Goal: Task Accomplishment & Management: Manage account settings

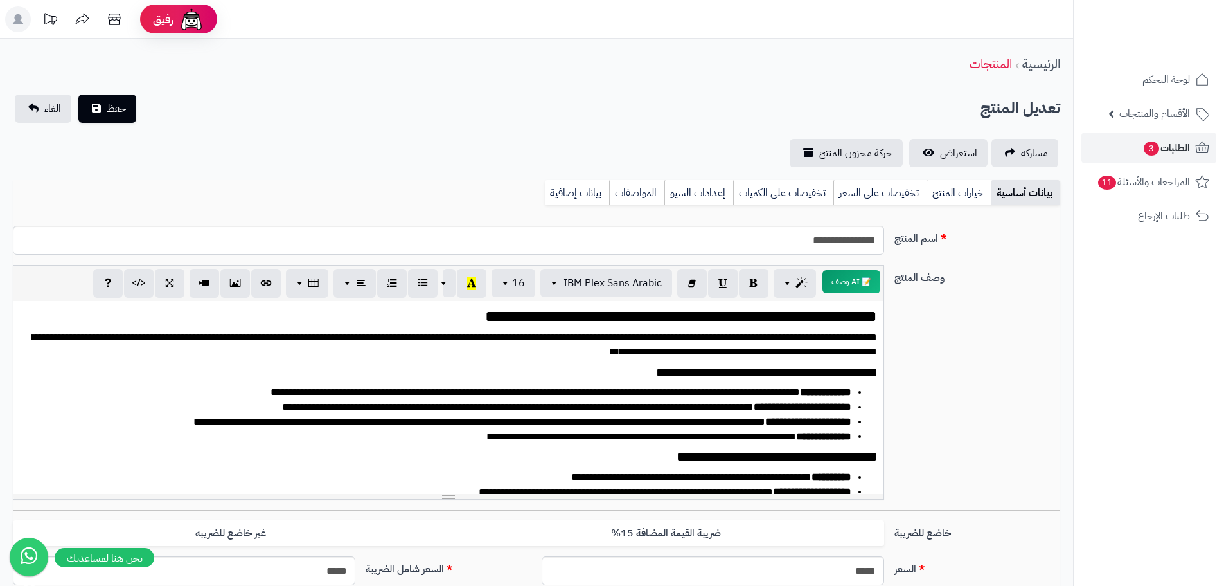
scroll to position [717, 0]
click at [1185, 142] on span "الطلبات 3" at bounding box center [1167, 148] width 48 height 18
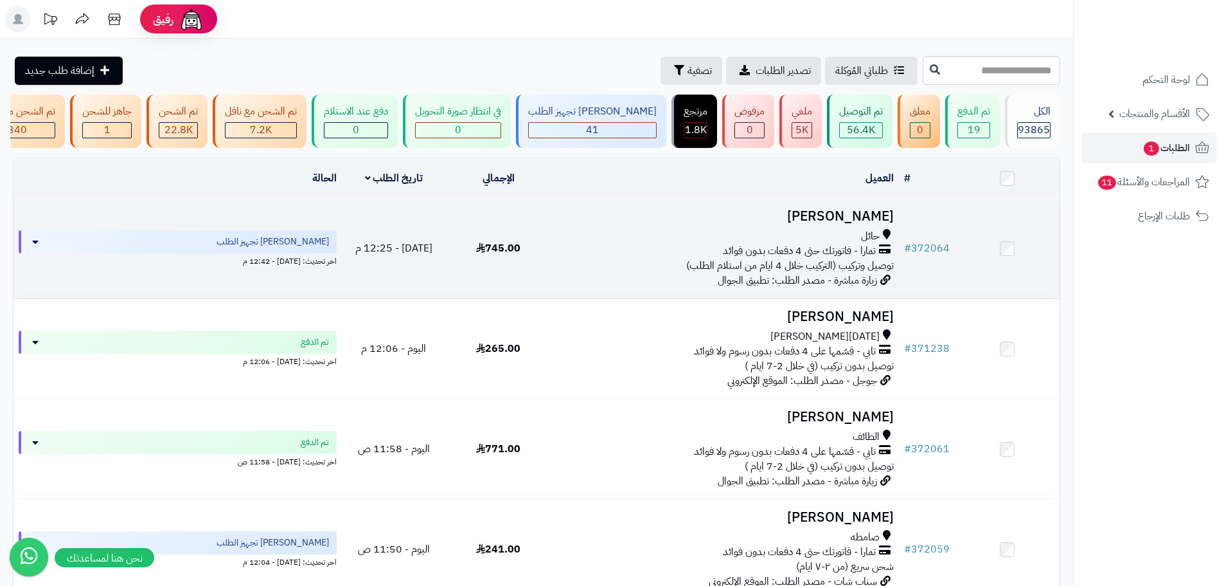
drag, startPoint x: 590, startPoint y: 280, endPoint x: 593, endPoint y: 273, distance: 7.5
click at [590, 280] on td "غازي الشمري حائل تمارا - فاتورتك حتى 4 دفعات بدون فوائد توصيل وتركيب (التركيب خ…" at bounding box center [725, 249] width 348 height 100
click at [785, 253] on span "تمارا - فاتورتك حتى 4 دفعات بدون فوائد" at bounding box center [799, 251] width 153 height 15
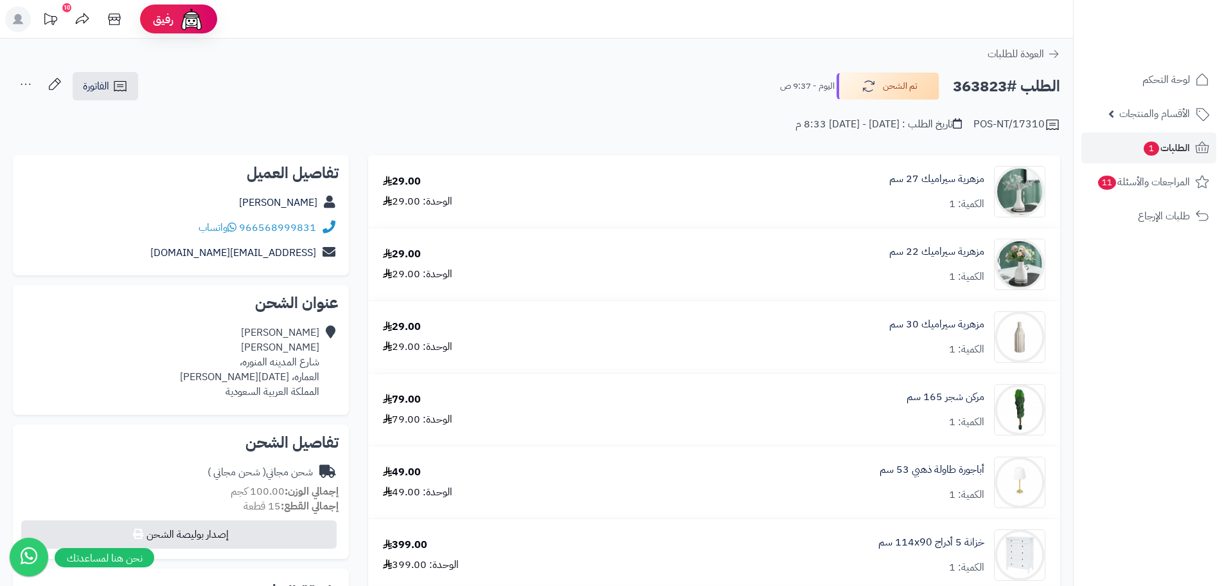
click at [985, 86] on h2 "الطلب #363823" at bounding box center [1006, 86] width 107 height 26
copy h2 "363823"
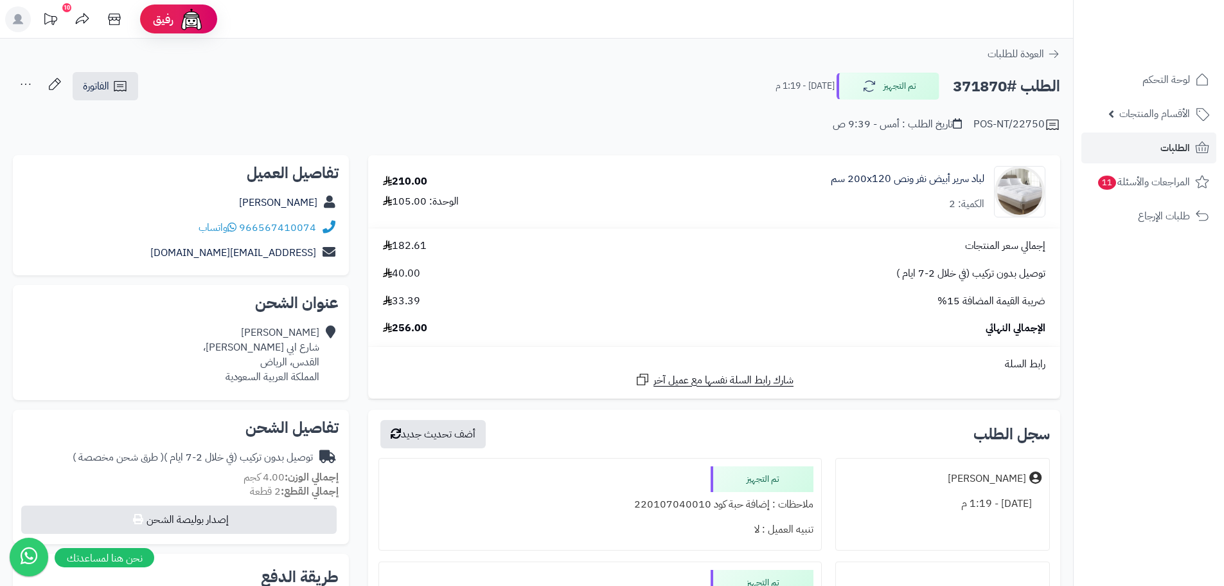
click at [989, 80] on h2 "الطلب #371870" at bounding box center [1006, 86] width 107 height 26
copy h2 "371870"
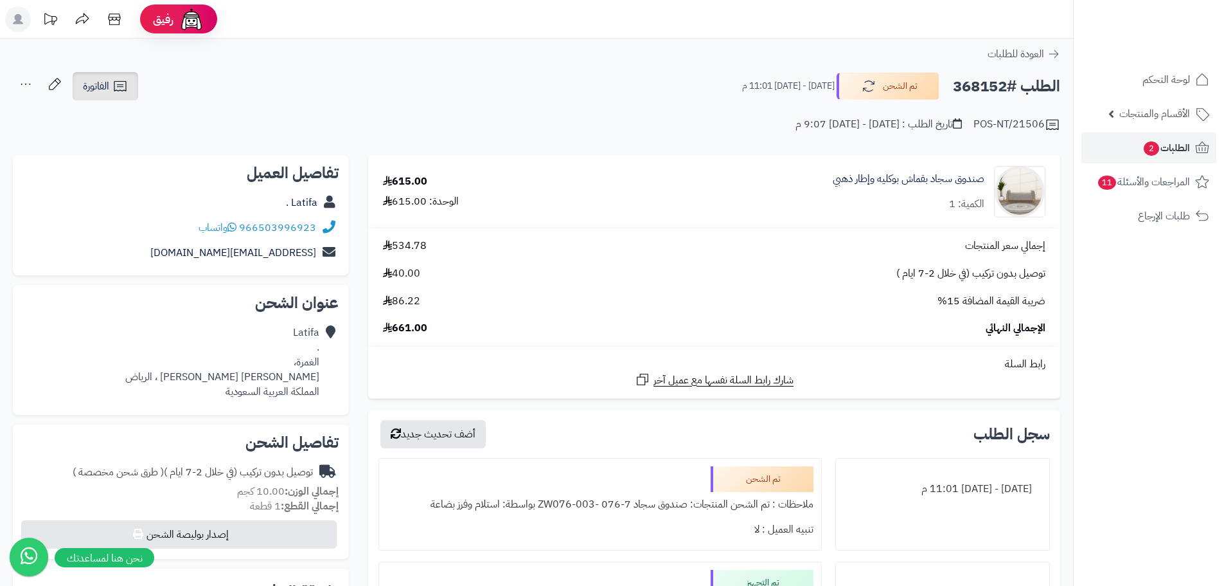
click at [99, 94] on link "الفاتورة" at bounding box center [106, 86] width 66 height 28
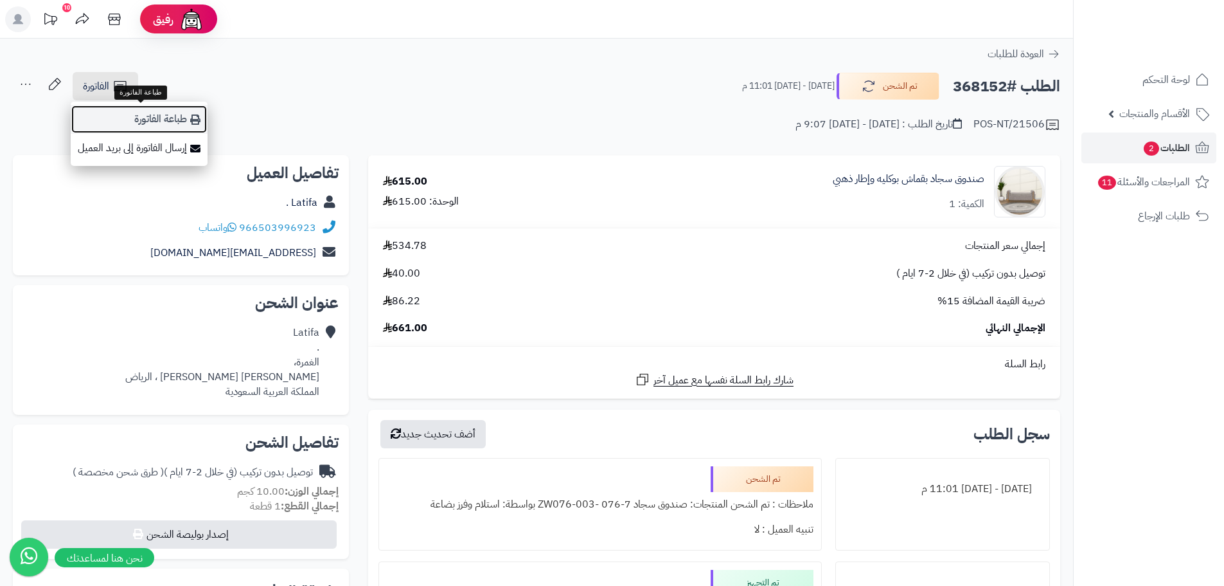
click at [188, 117] on link "طباعة الفاتورة" at bounding box center [139, 119] width 137 height 29
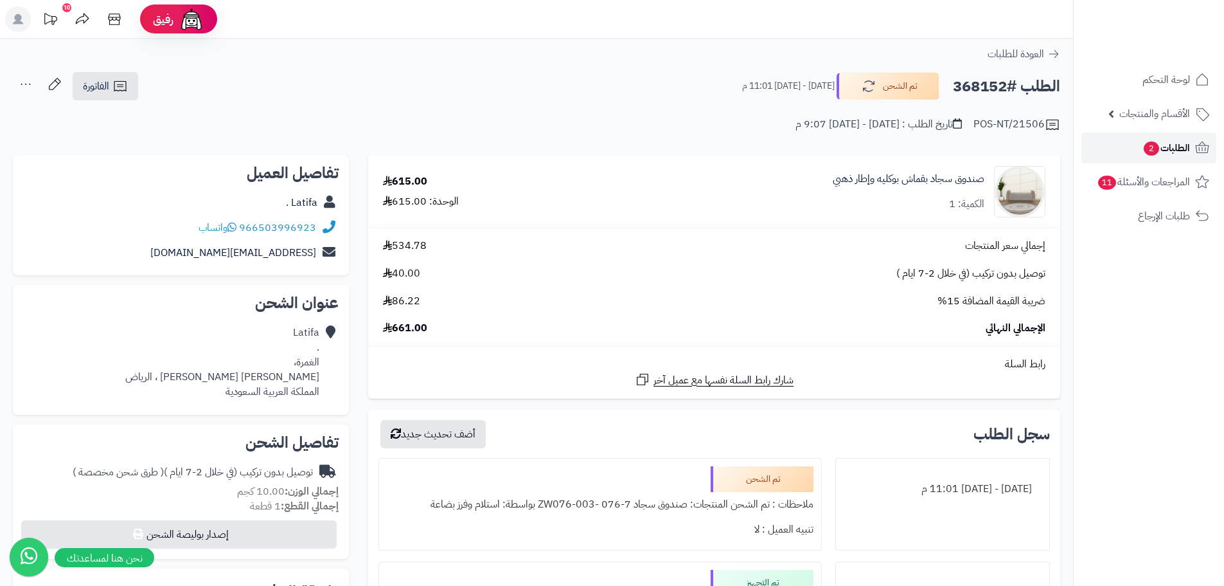
click at [1152, 145] on span "2" at bounding box center [1151, 148] width 15 height 14
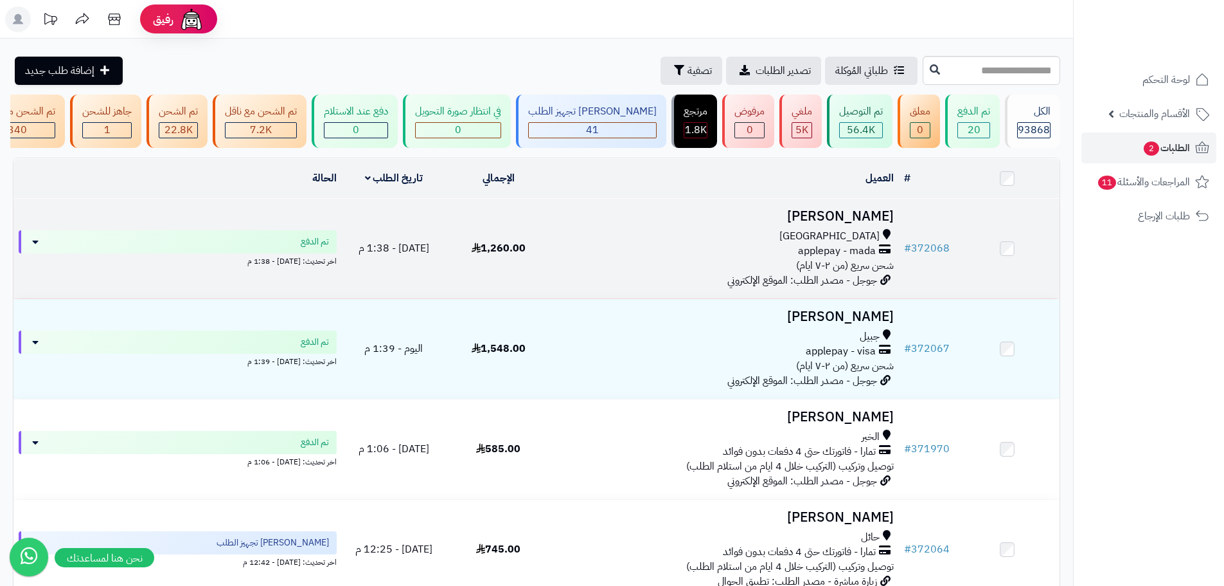
click at [682, 256] on div "applepay - mada" at bounding box center [725, 251] width 338 height 15
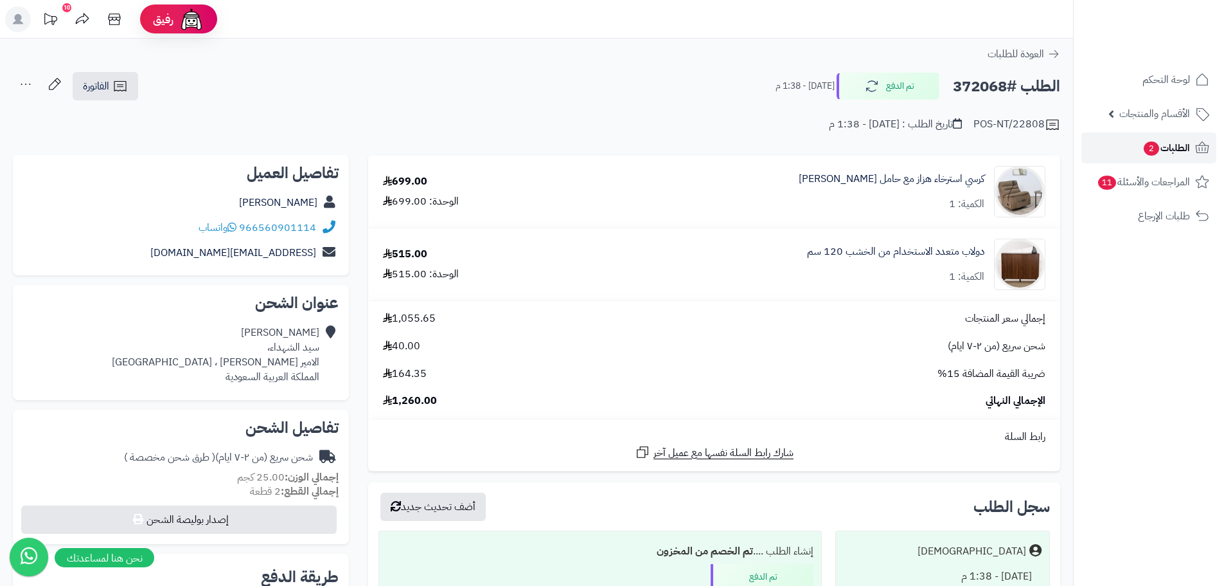
click at [1161, 145] on span "الطلبات 2" at bounding box center [1167, 148] width 48 height 18
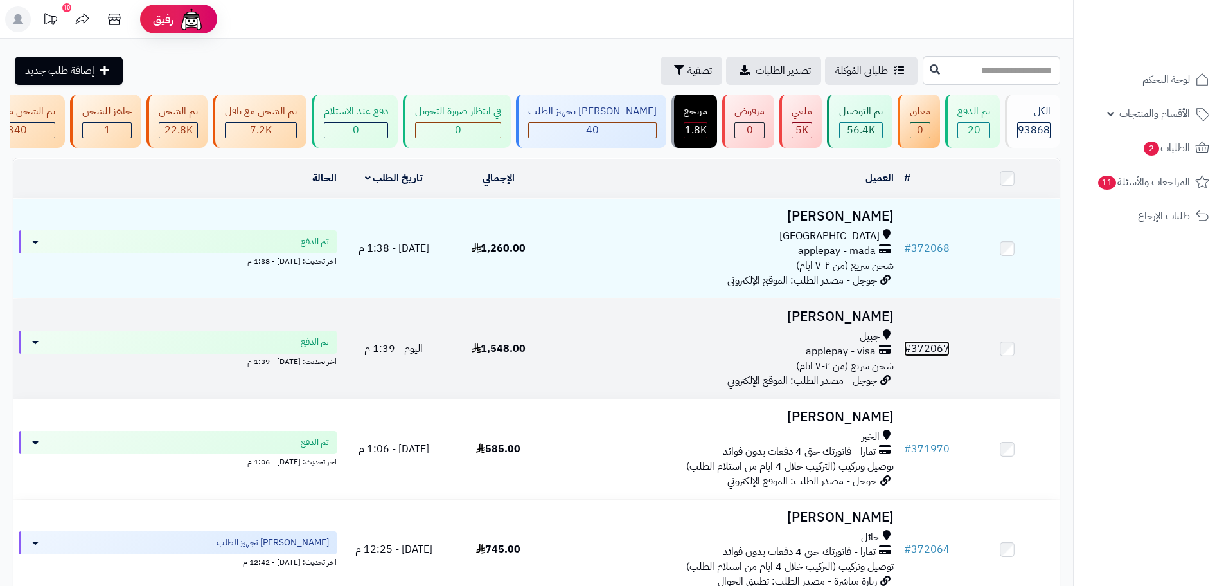
click at [931, 356] on link "# 372067" at bounding box center [927, 348] width 46 height 15
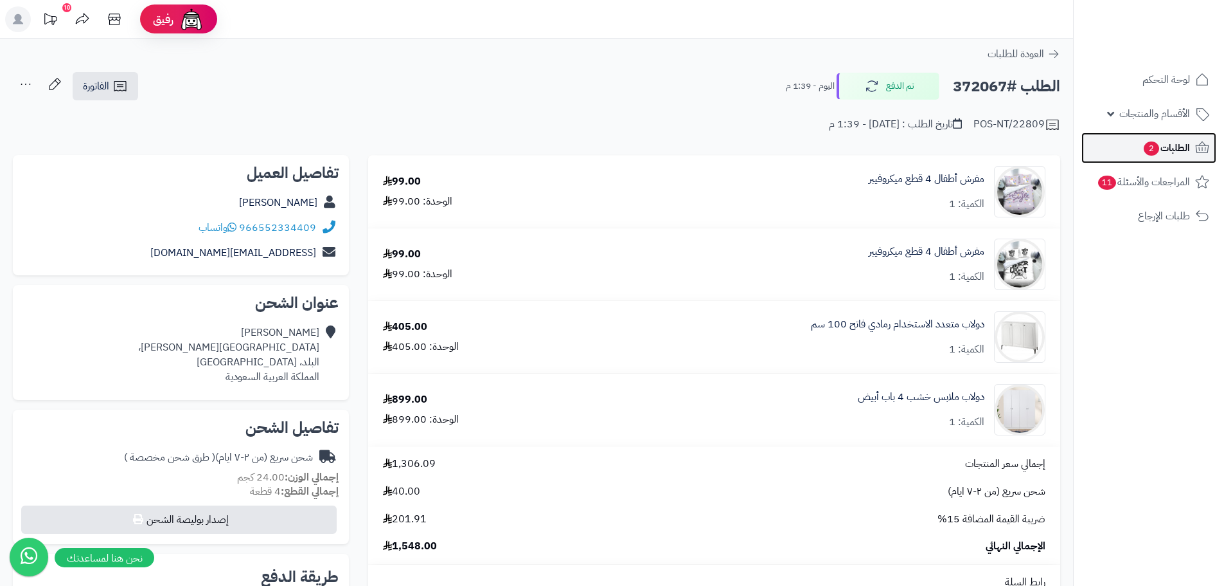
click at [1169, 148] on span "الطلبات 2" at bounding box center [1167, 148] width 48 height 18
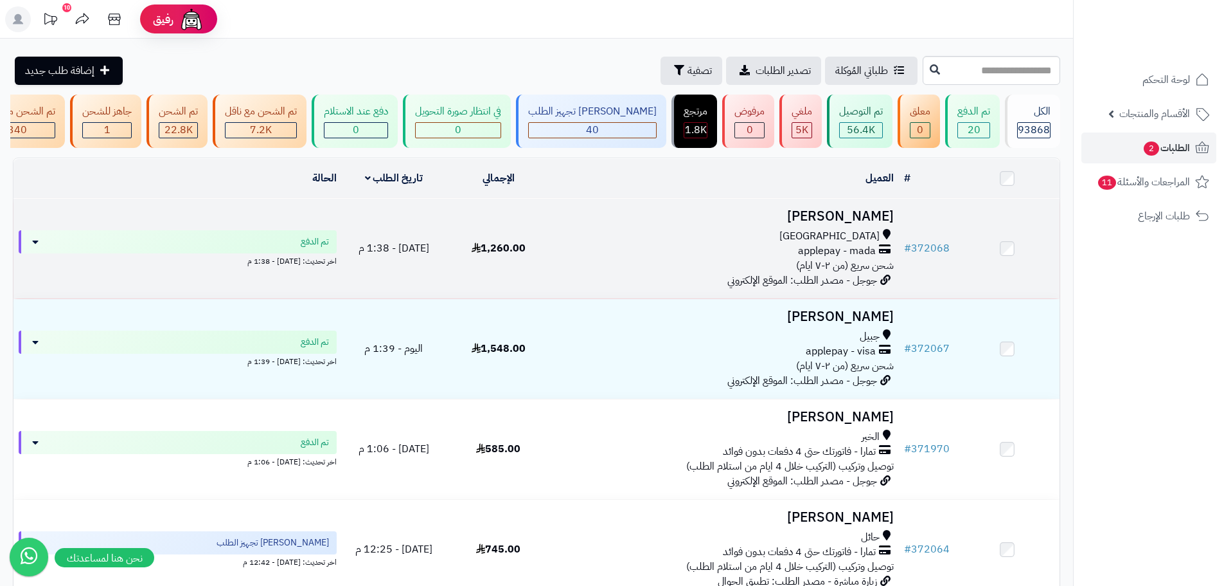
click at [569, 273] on div "جدة applepay - mada شحن سريع (من ٢-٧ ايام)" at bounding box center [725, 251] width 338 height 44
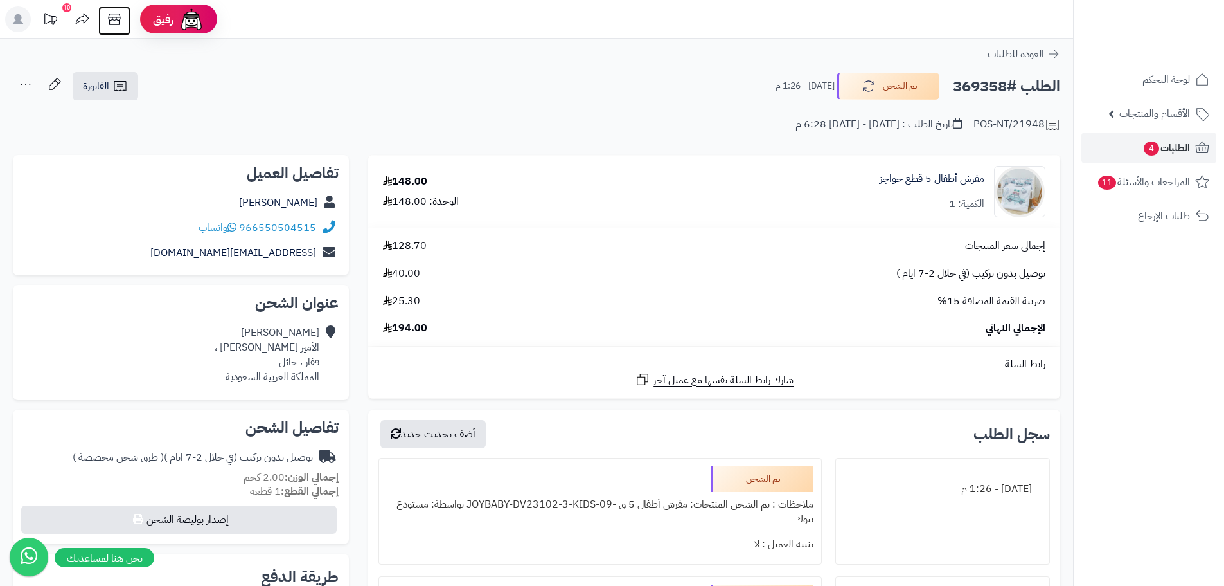
click at [109, 11] on icon at bounding box center [115, 19] width 26 height 26
click at [986, 81] on h2 "الطلب #369358" at bounding box center [1006, 86] width 107 height 26
copy h2 "369358"
